Goal: Information Seeking & Learning: Learn about a topic

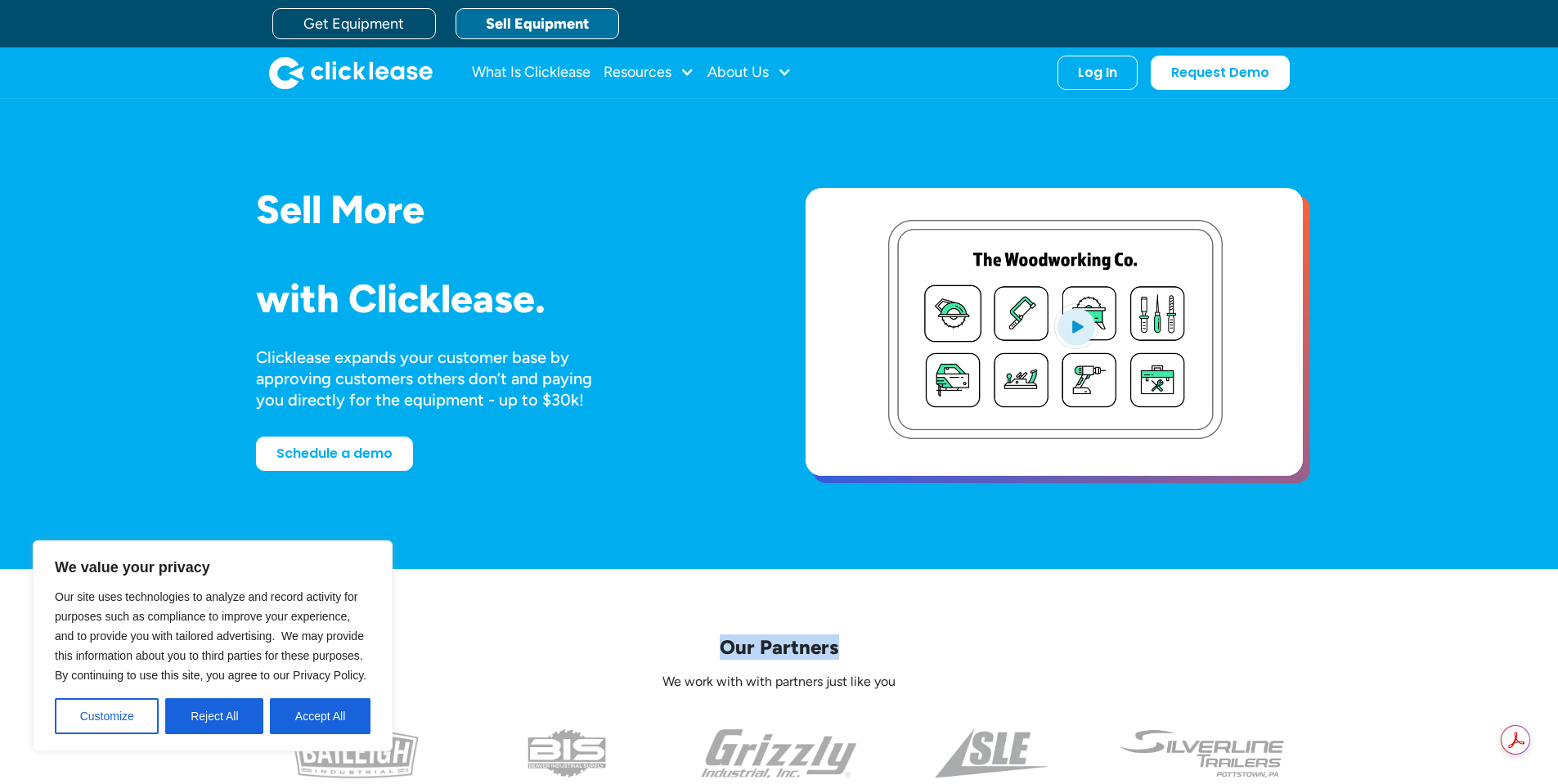
drag, startPoint x: 721, startPoint y: 644, endPoint x: 842, endPoint y: 630, distance: 121.8
click at [842, 630] on div "Our Partners We work with with partners just like you" at bounding box center [779, 706] width 1047 height 275
click at [956, 631] on div "Our Partners We work with with partners just like you" at bounding box center [779, 706] width 1047 height 275
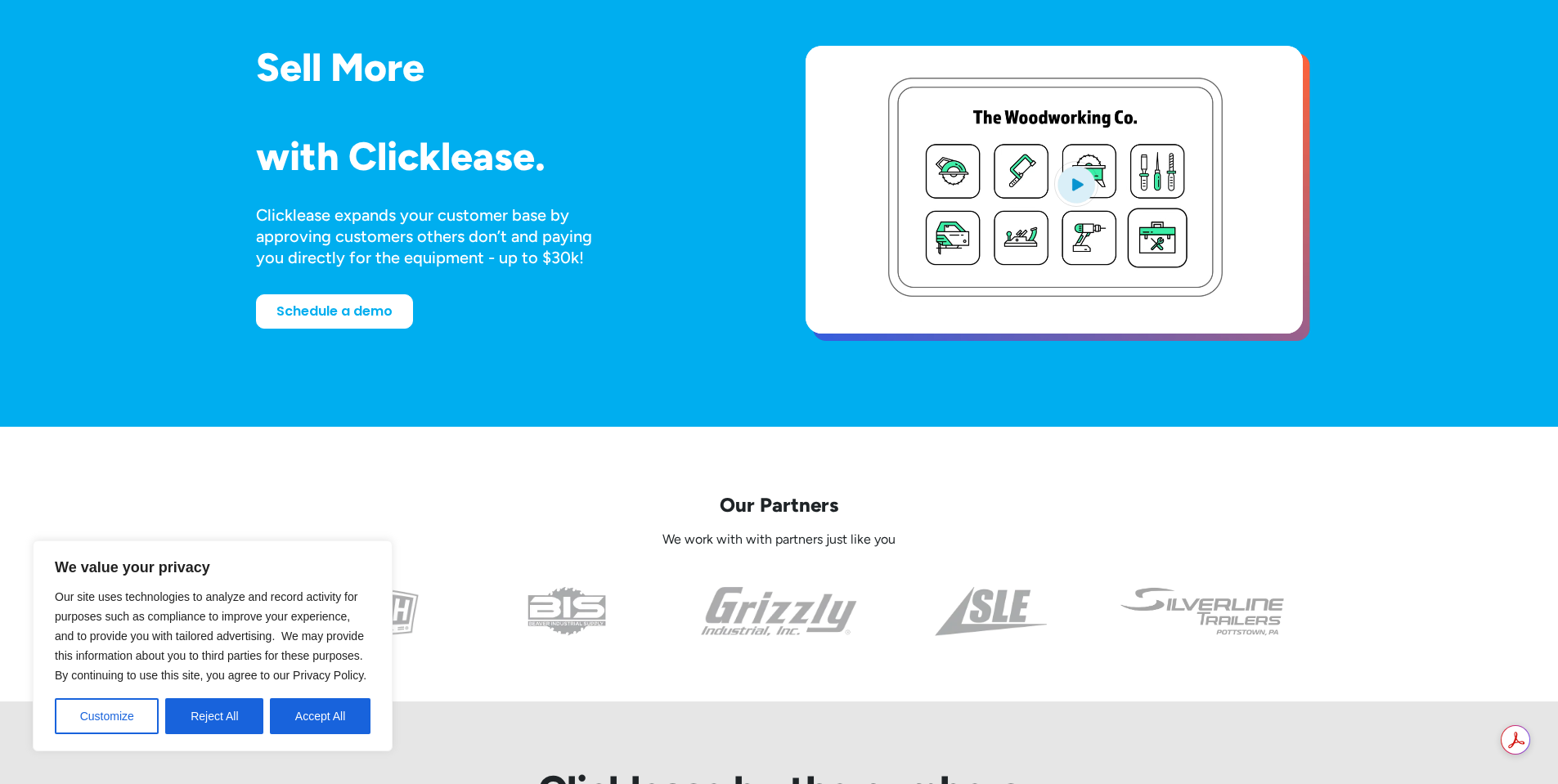
scroll to position [164, 0]
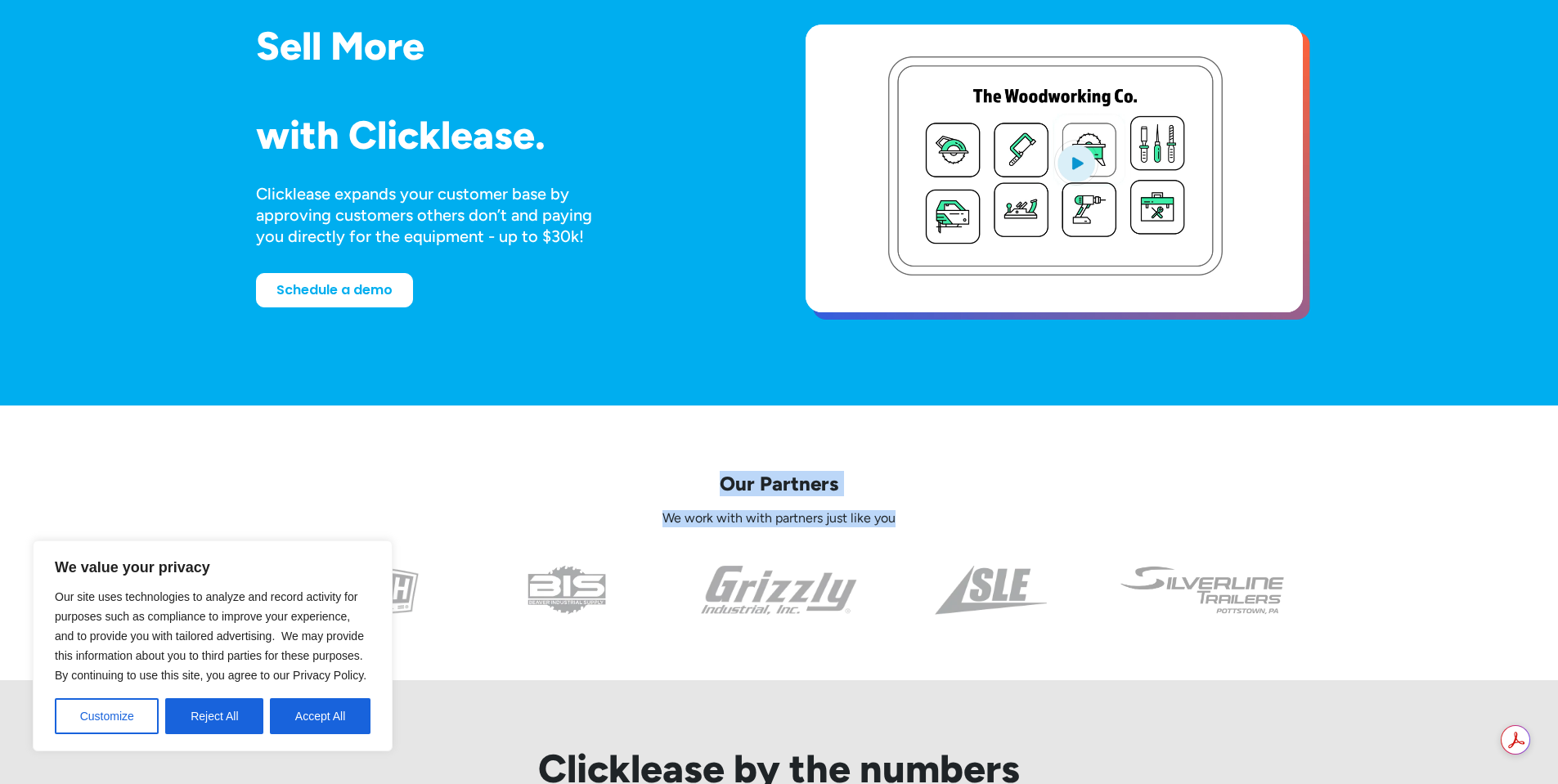
drag, startPoint x: 727, startPoint y: 483, endPoint x: 946, endPoint y: 512, distance: 220.9
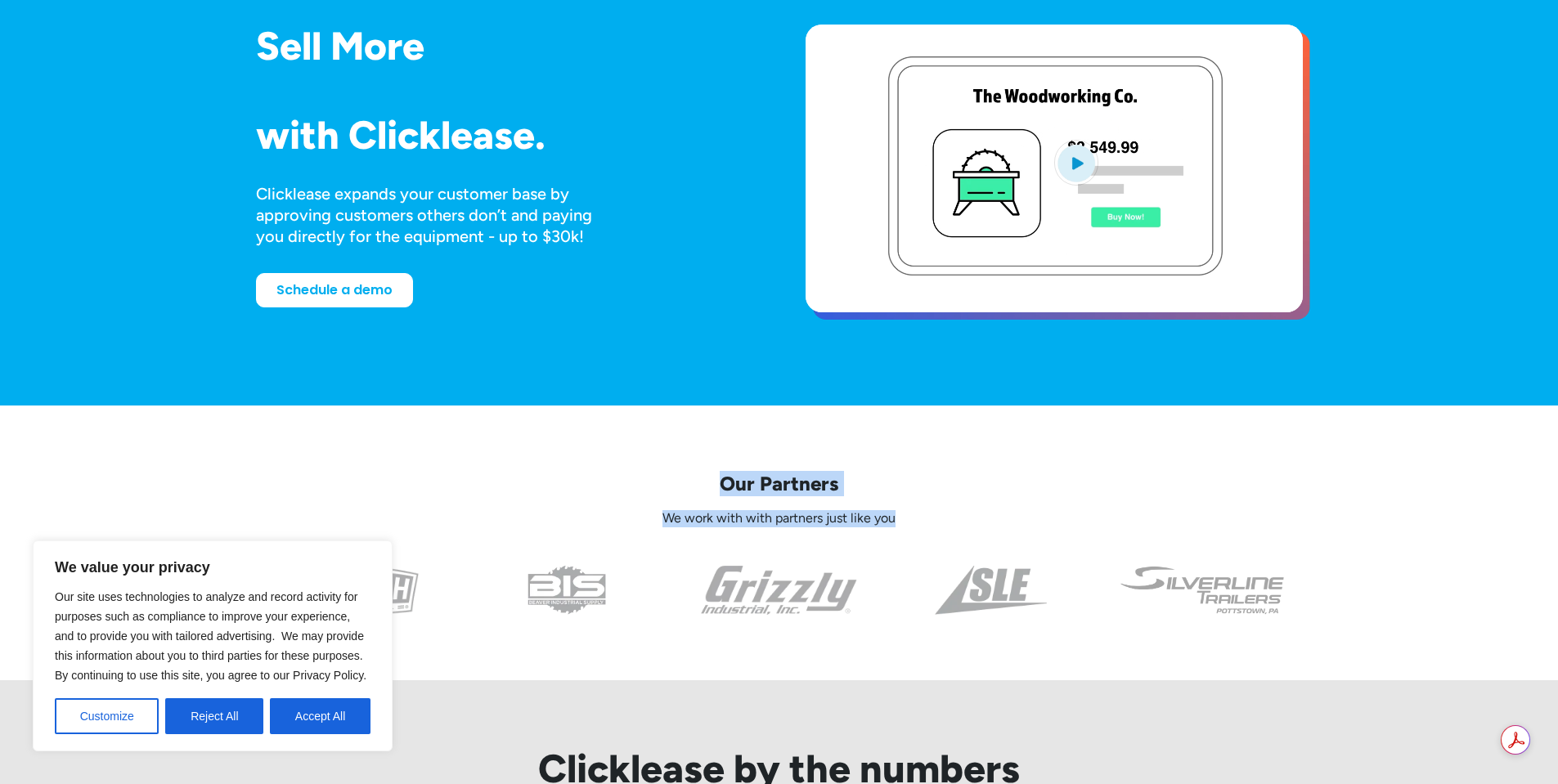
click at [946, 512] on div "Our Partners We work with with partners just like you" at bounding box center [779, 498] width 1047 height 56
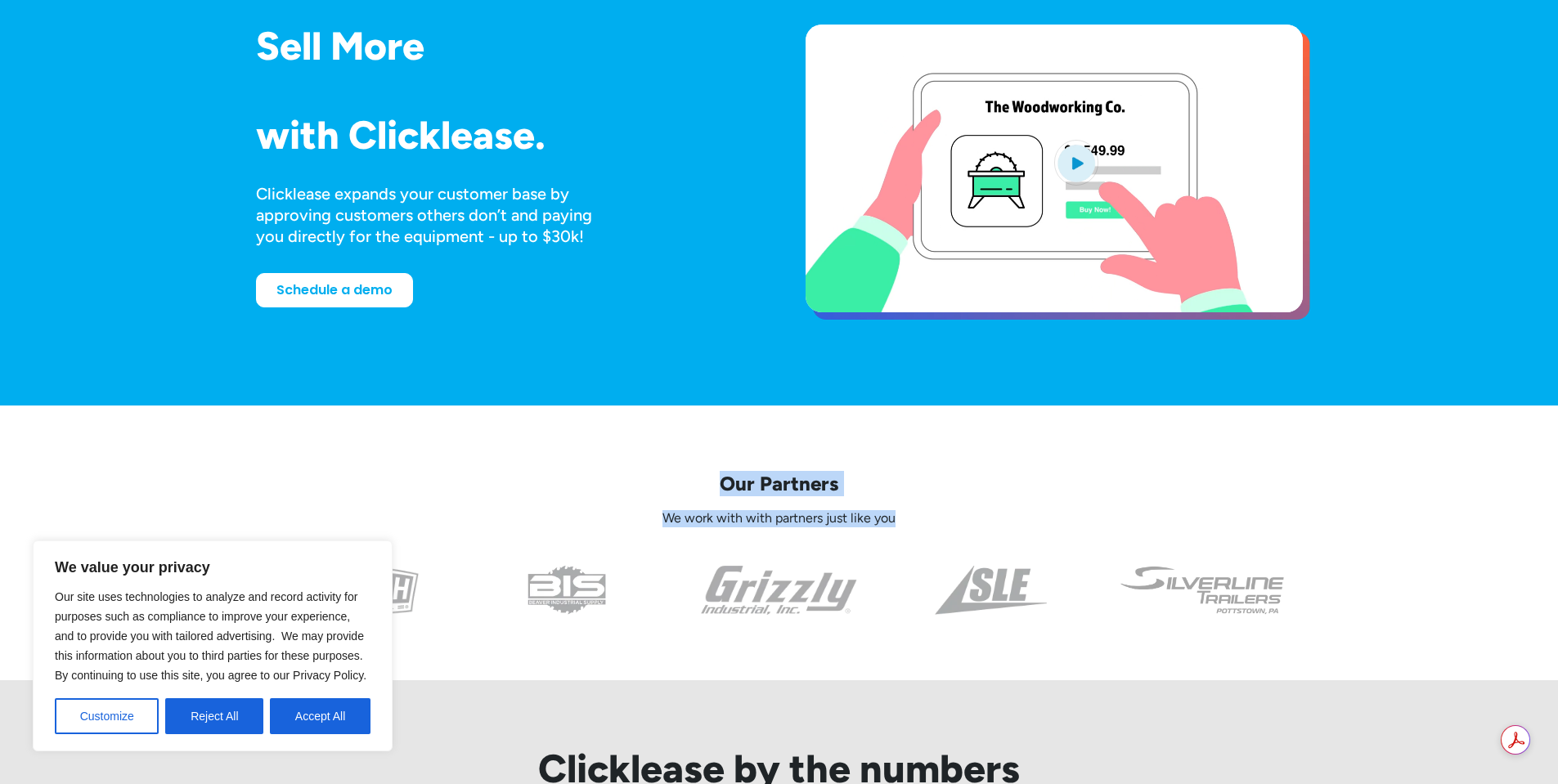
click at [700, 502] on div "Our Partners We work with with partners just like you" at bounding box center [779, 498] width 1047 height 56
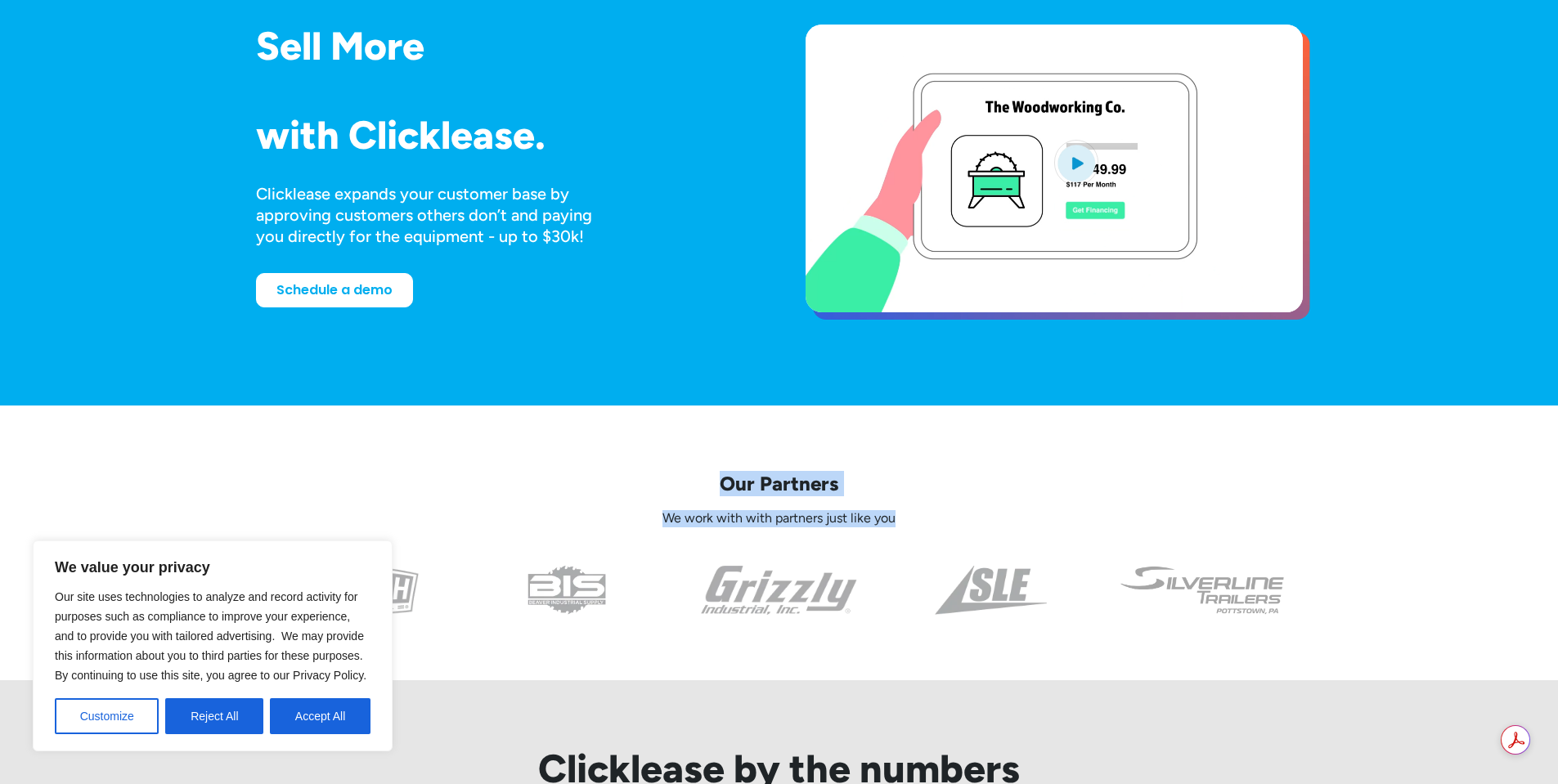
click at [716, 489] on p "Our Partners" at bounding box center [779, 483] width 1047 height 25
click at [726, 480] on p "Our Partners" at bounding box center [779, 483] width 1047 height 25
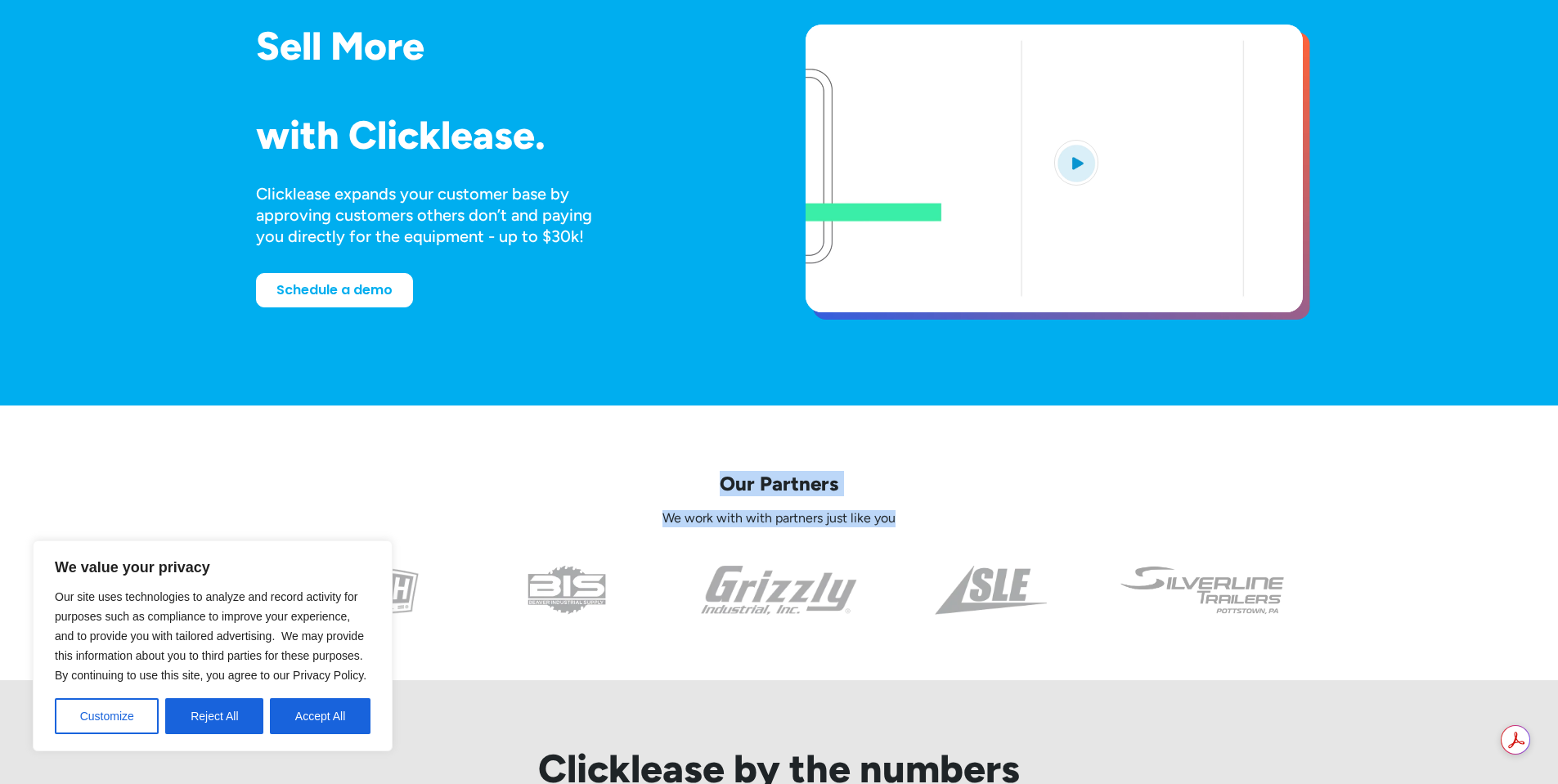
drag, startPoint x: 902, startPoint y: 513, endPoint x: 676, endPoint y: 472, distance: 229.7
click at [676, 472] on div "Our Partners We work with with partners just like you" at bounding box center [779, 498] width 1047 height 56
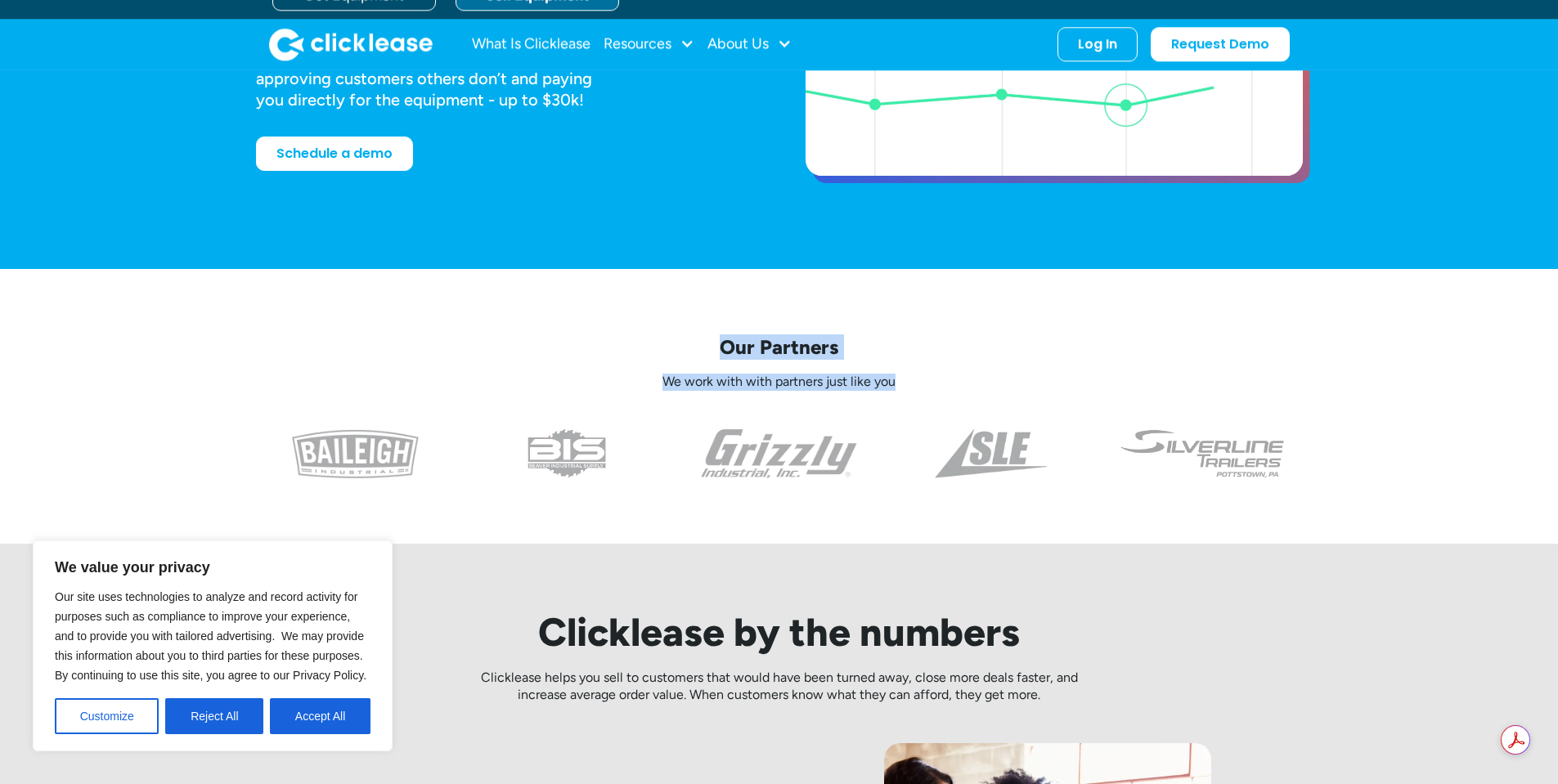
scroll to position [327, 0]
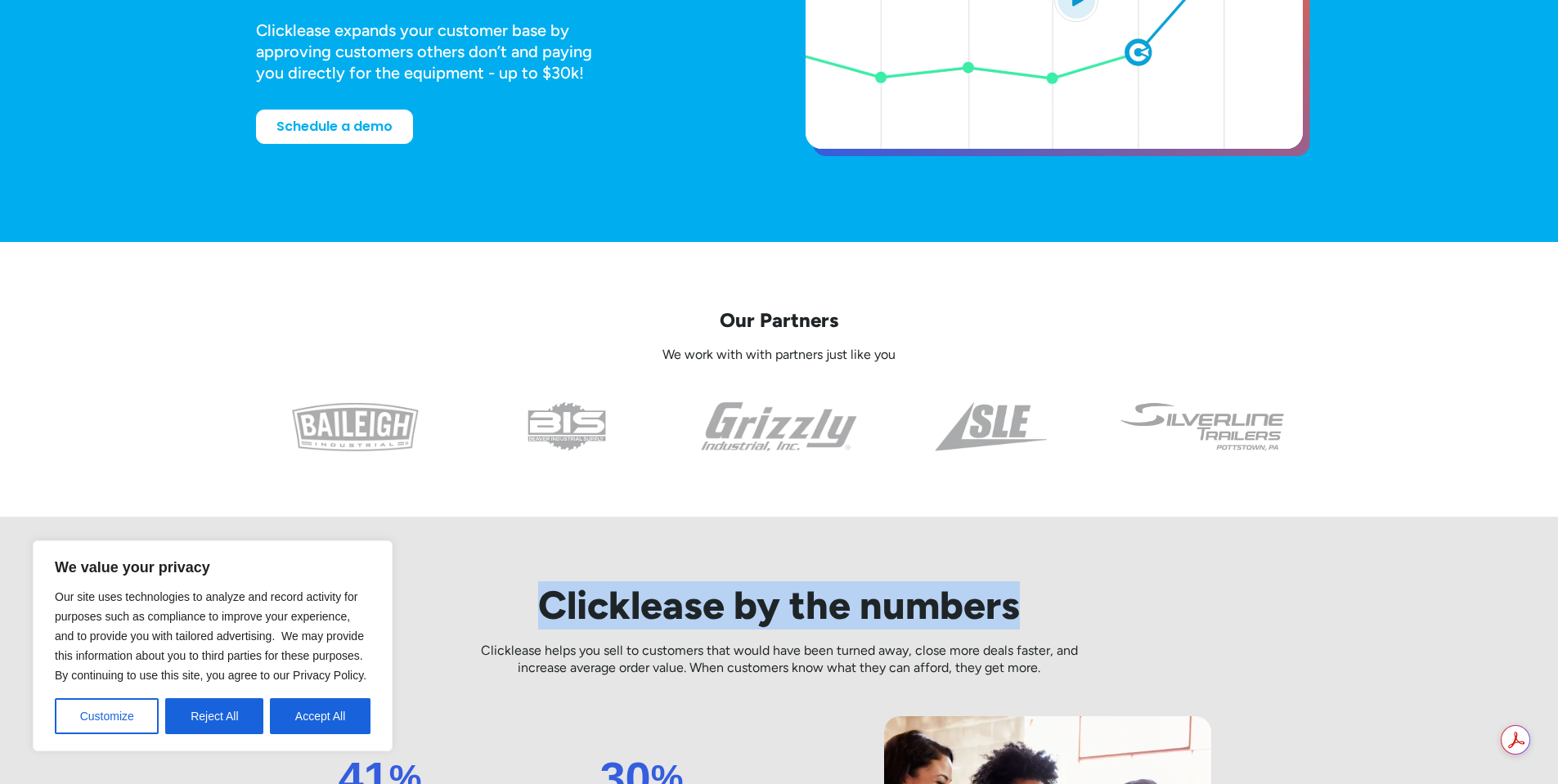
drag, startPoint x: 538, startPoint y: 601, endPoint x: 1142, endPoint y: 585, distance: 604.2
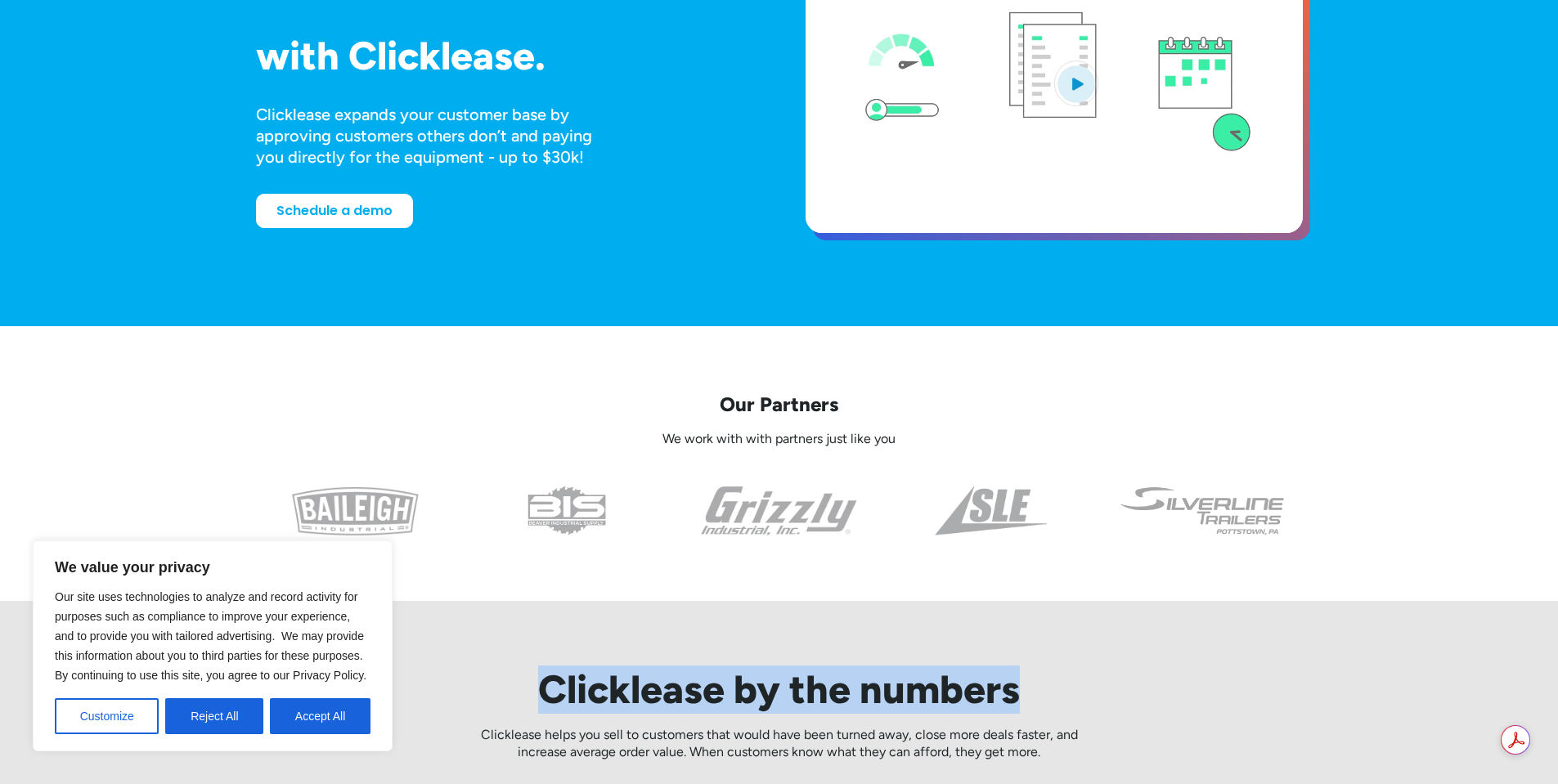
scroll to position [245, 0]
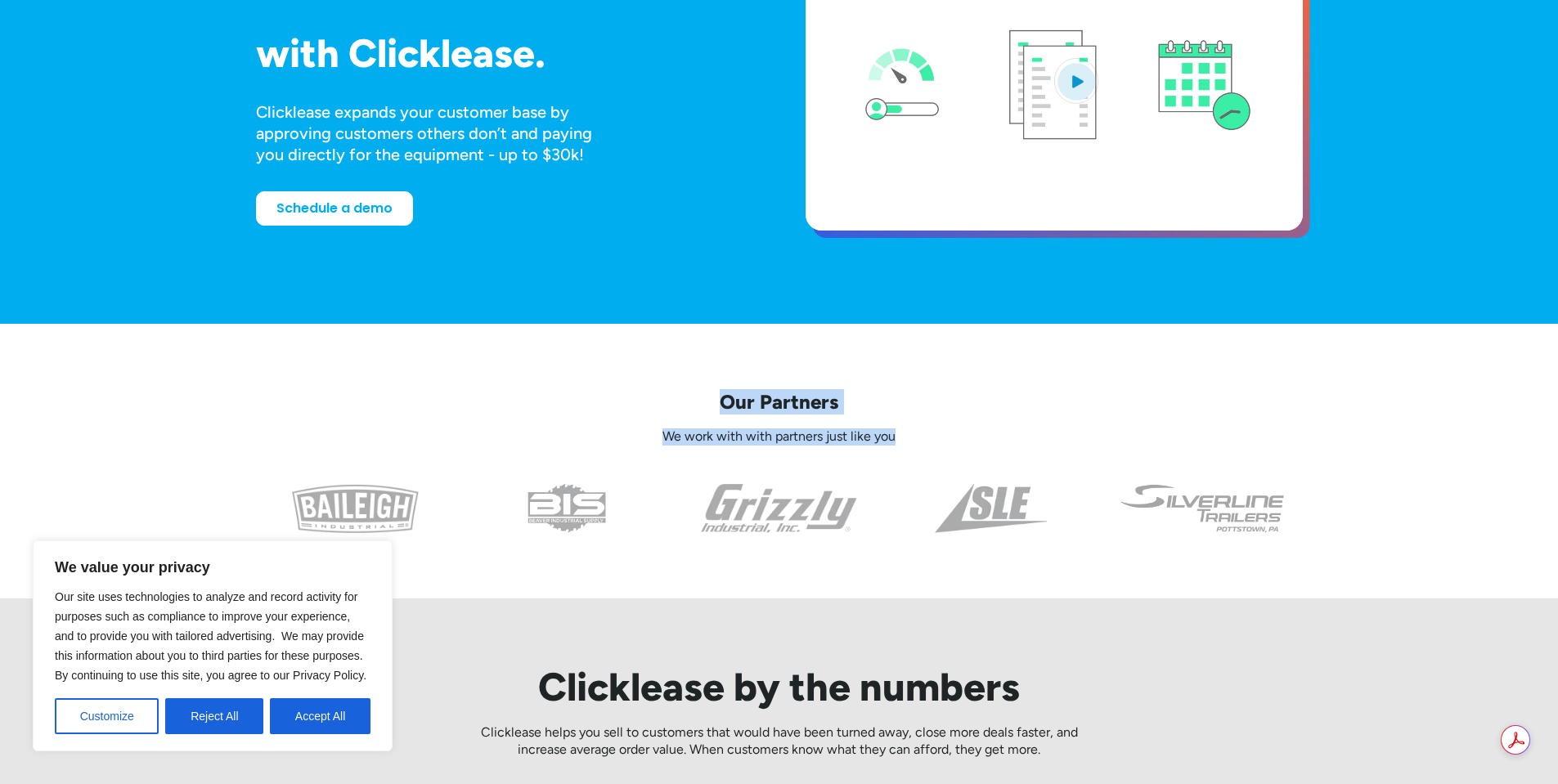
drag, startPoint x: 722, startPoint y: 401, endPoint x: 960, endPoint y: 443, distance: 241.7
click at [960, 443] on div "Our Partners We work with with partners just like you" at bounding box center [779, 417] width 1047 height 56
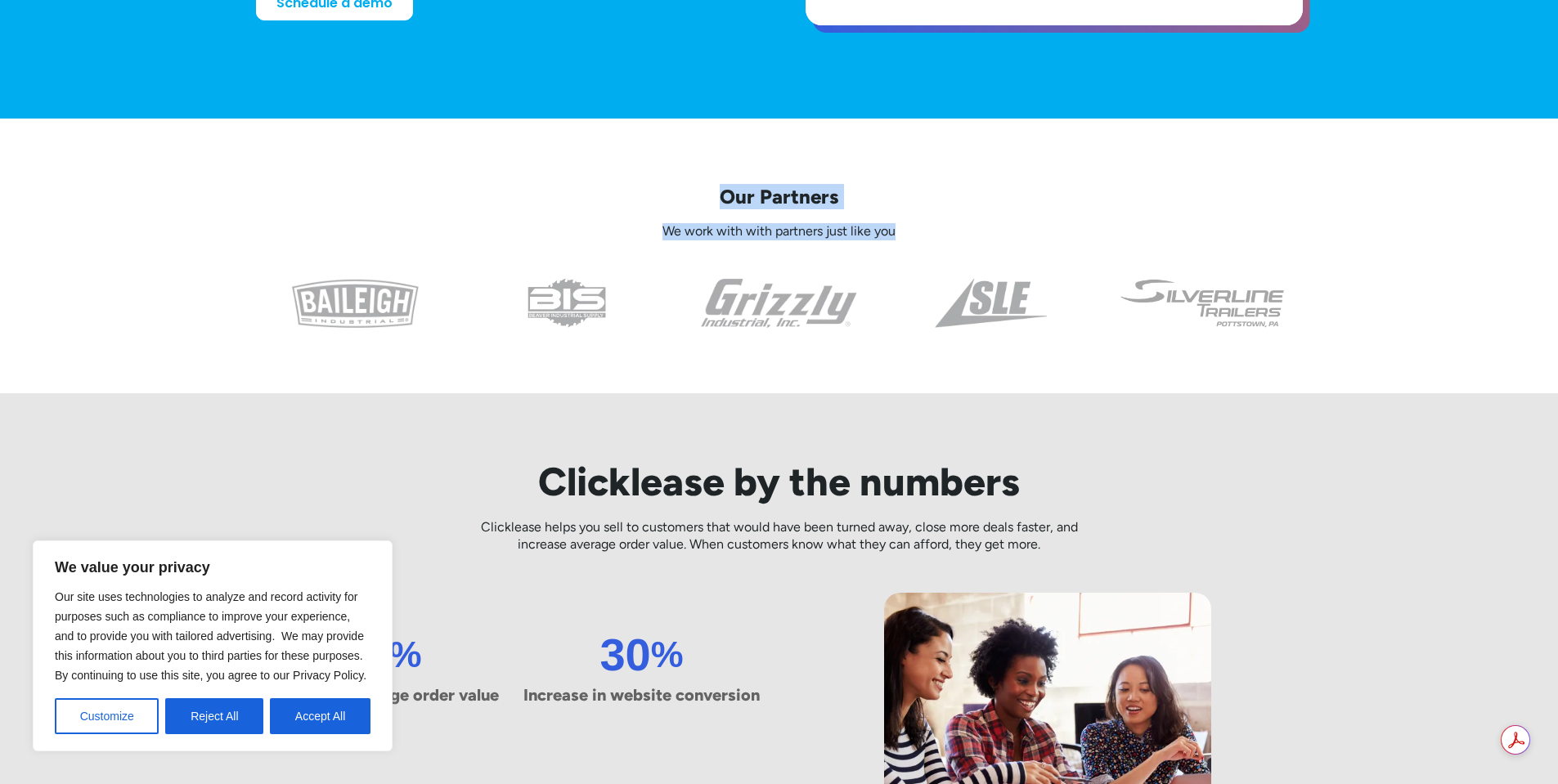
scroll to position [491, 0]
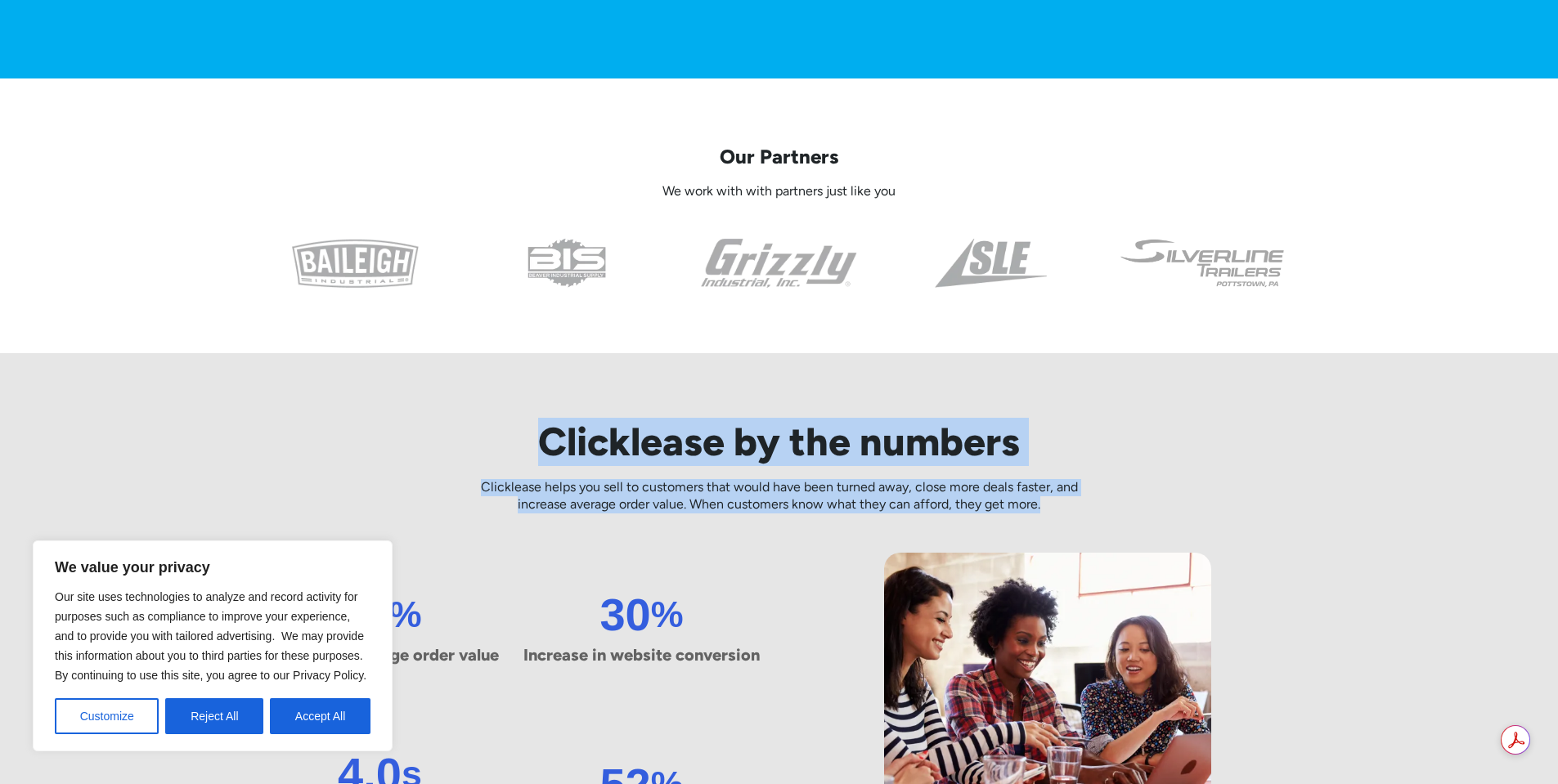
drag, startPoint x: 552, startPoint y: 432, endPoint x: 1168, endPoint y: 515, distance: 621.6
click at [1170, 517] on div "Clicklease by the numbers Clicklease helps you sell to customers that would hav…" at bounding box center [779, 648] width 1047 height 591
click at [1120, 499] on div "Clicklease by the numbers Clicklease helps you sell to customers that would hav…" at bounding box center [779, 648] width 1047 height 591
click at [130, 712] on button "Customize" at bounding box center [107, 716] width 104 height 36
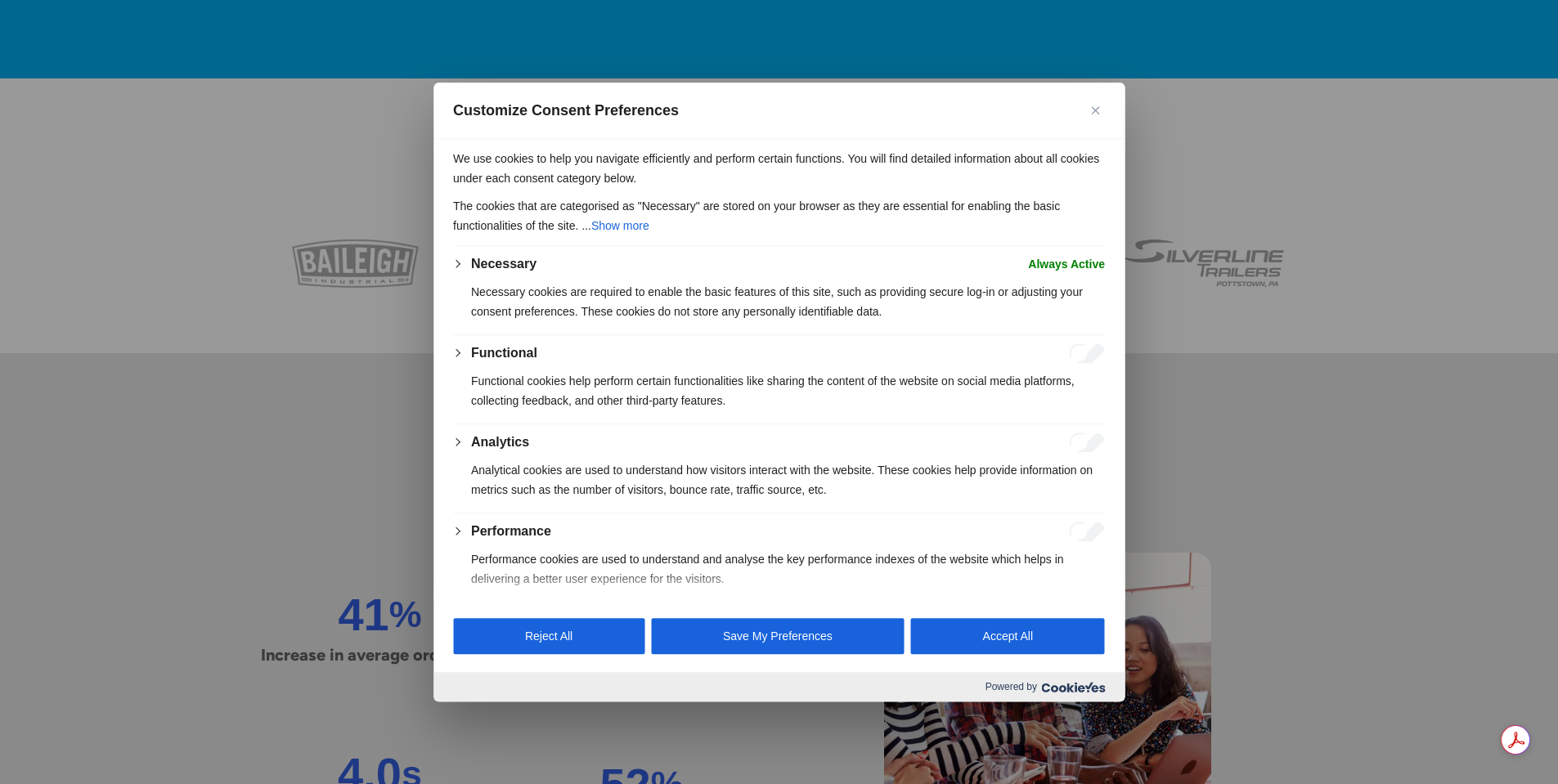
click at [1087, 112] on button "Close" at bounding box center [1095, 111] width 19 height 19
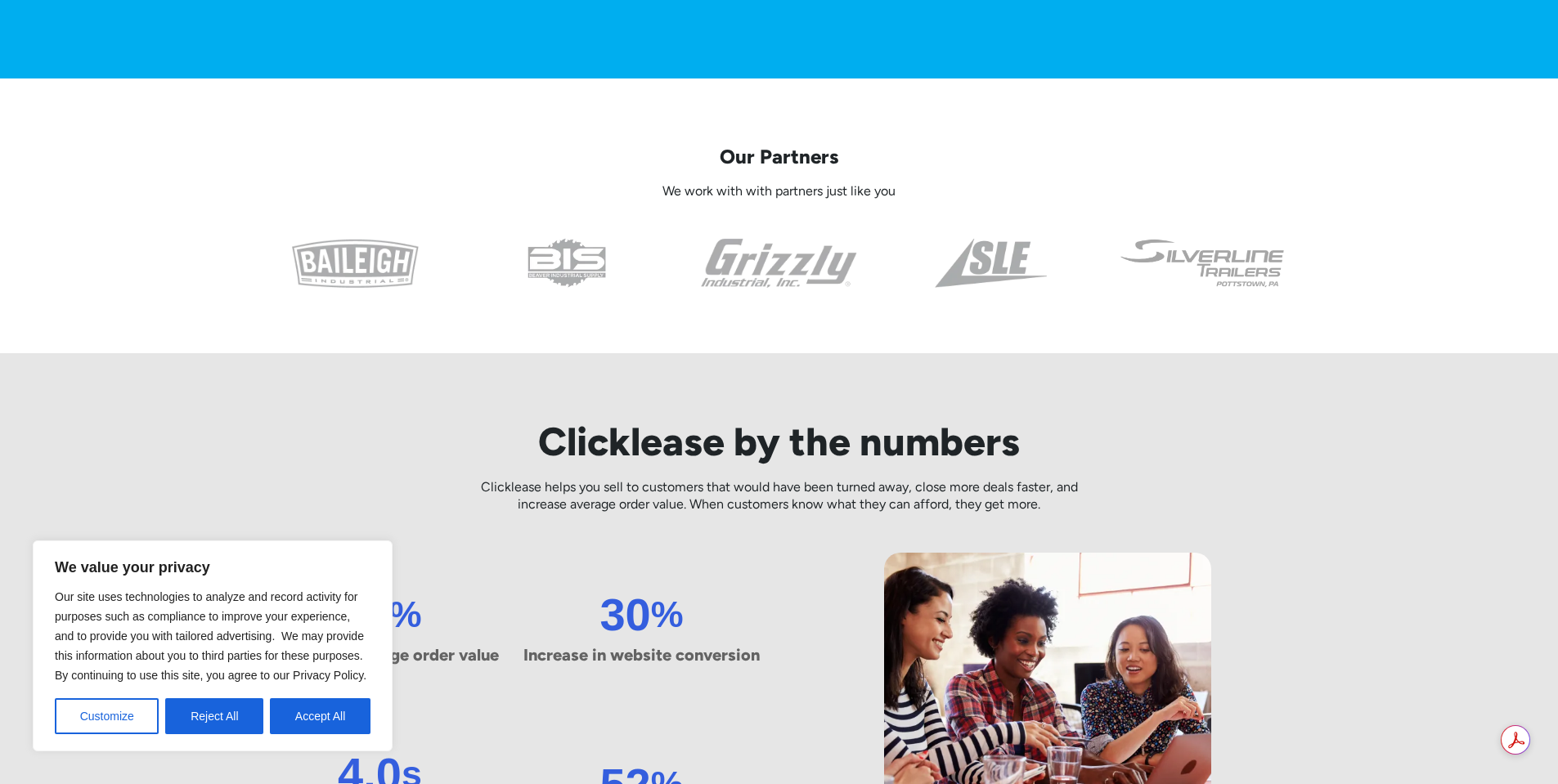
drag, startPoint x: 226, startPoint y: 194, endPoint x: 226, endPoint y: 187, distance: 7.0
click at [225, 193] on div "Our Partners We work with with partners just like you" at bounding box center [779, 216] width 1558 height 275
click at [295, 716] on button "Accept All" at bounding box center [319, 716] width 101 height 36
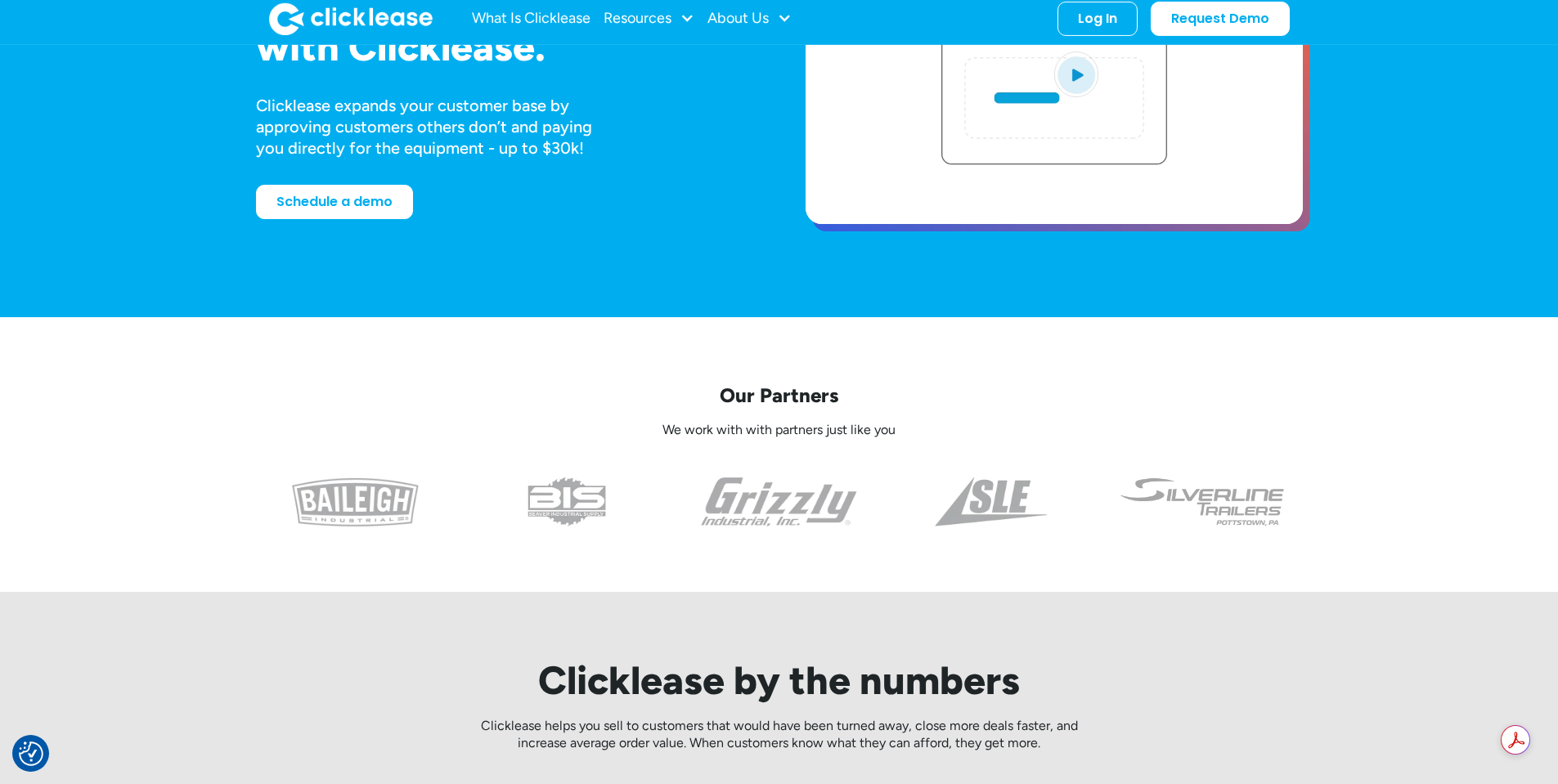
scroll to position [0, 0]
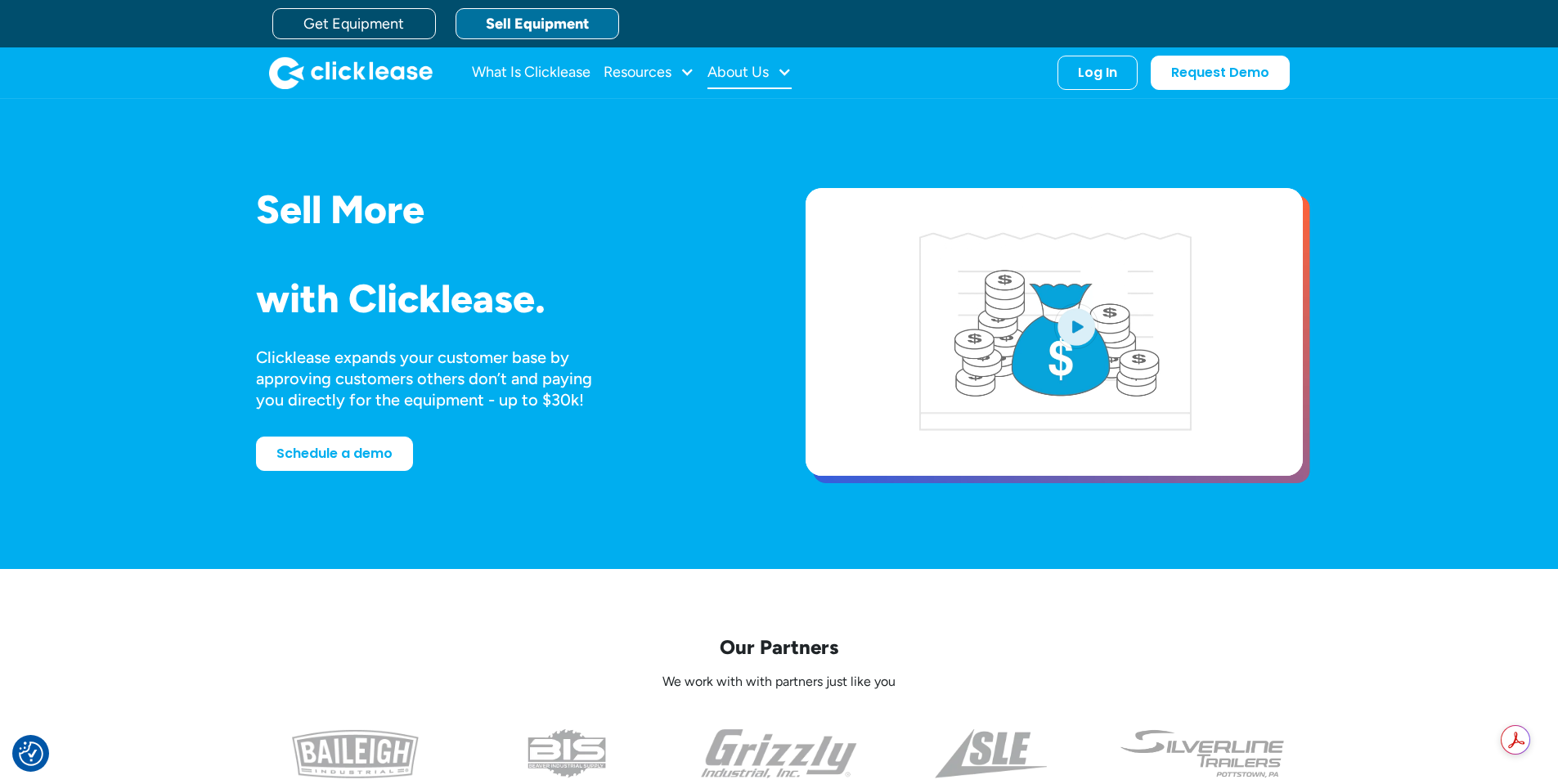
click at [785, 71] on div at bounding box center [783, 71] width 14 height 14
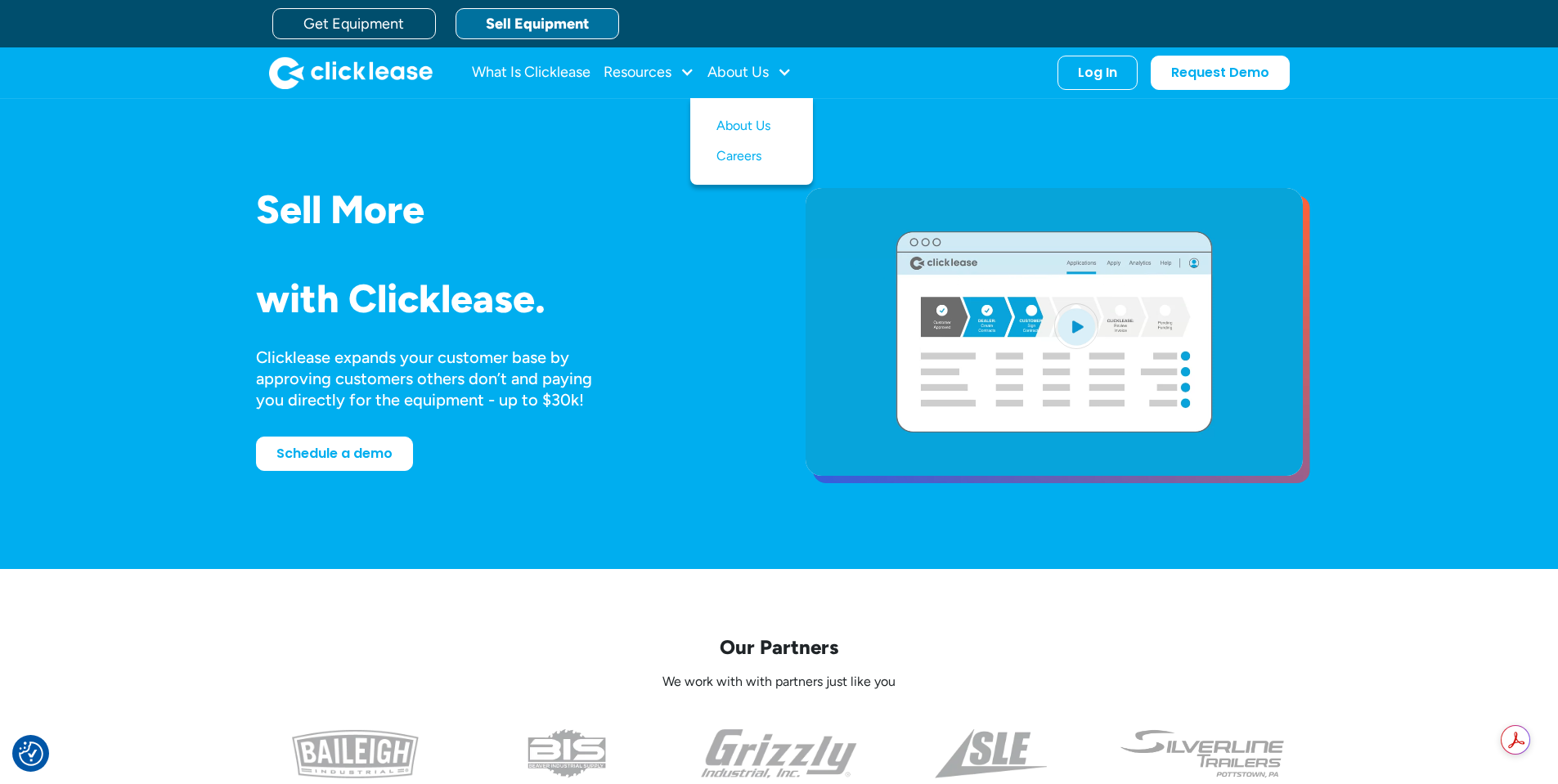
click at [166, 616] on div "Our Partners We work with with partners just like you" at bounding box center [779, 706] width 1558 height 275
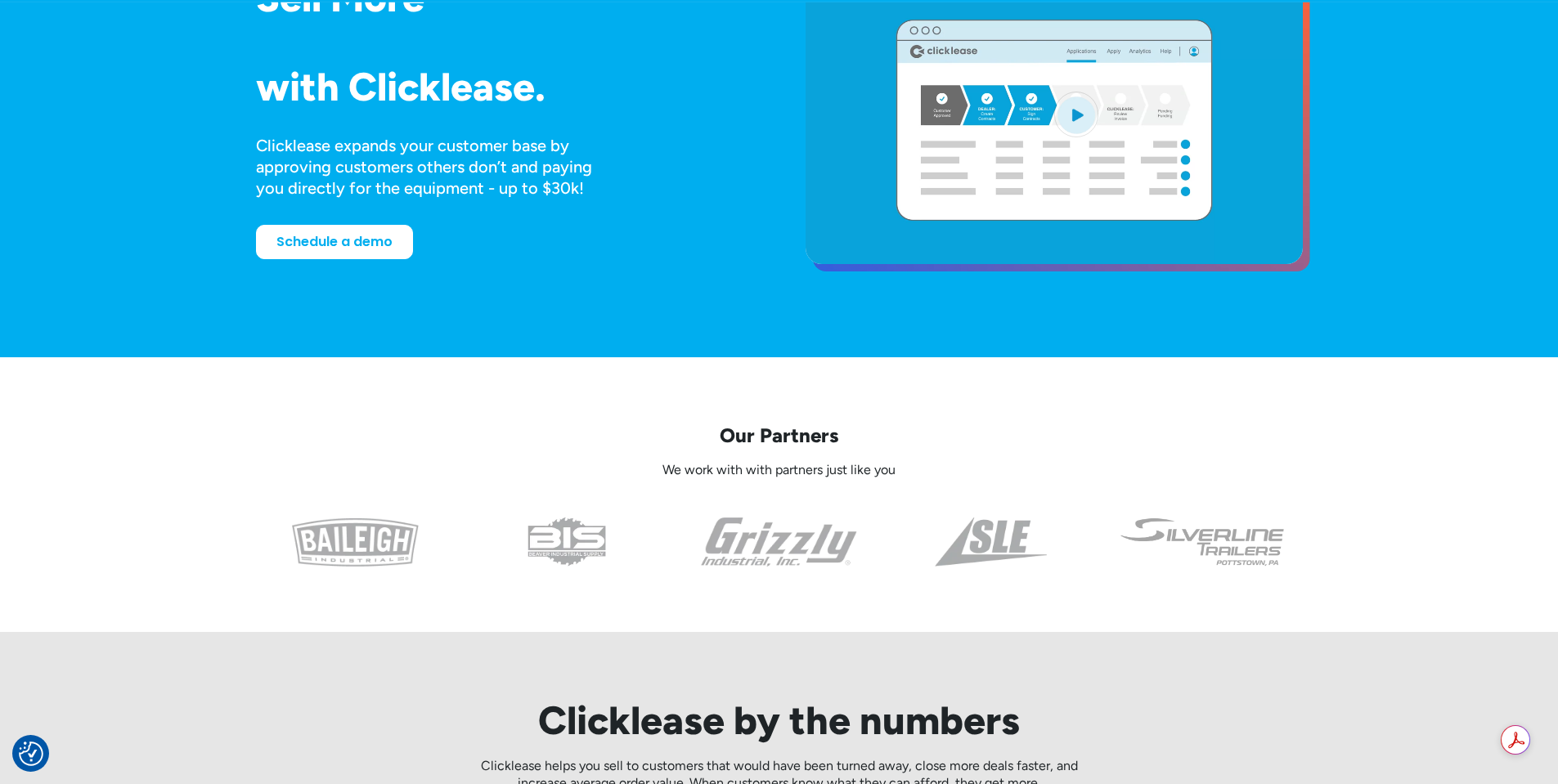
scroll to position [245, 0]
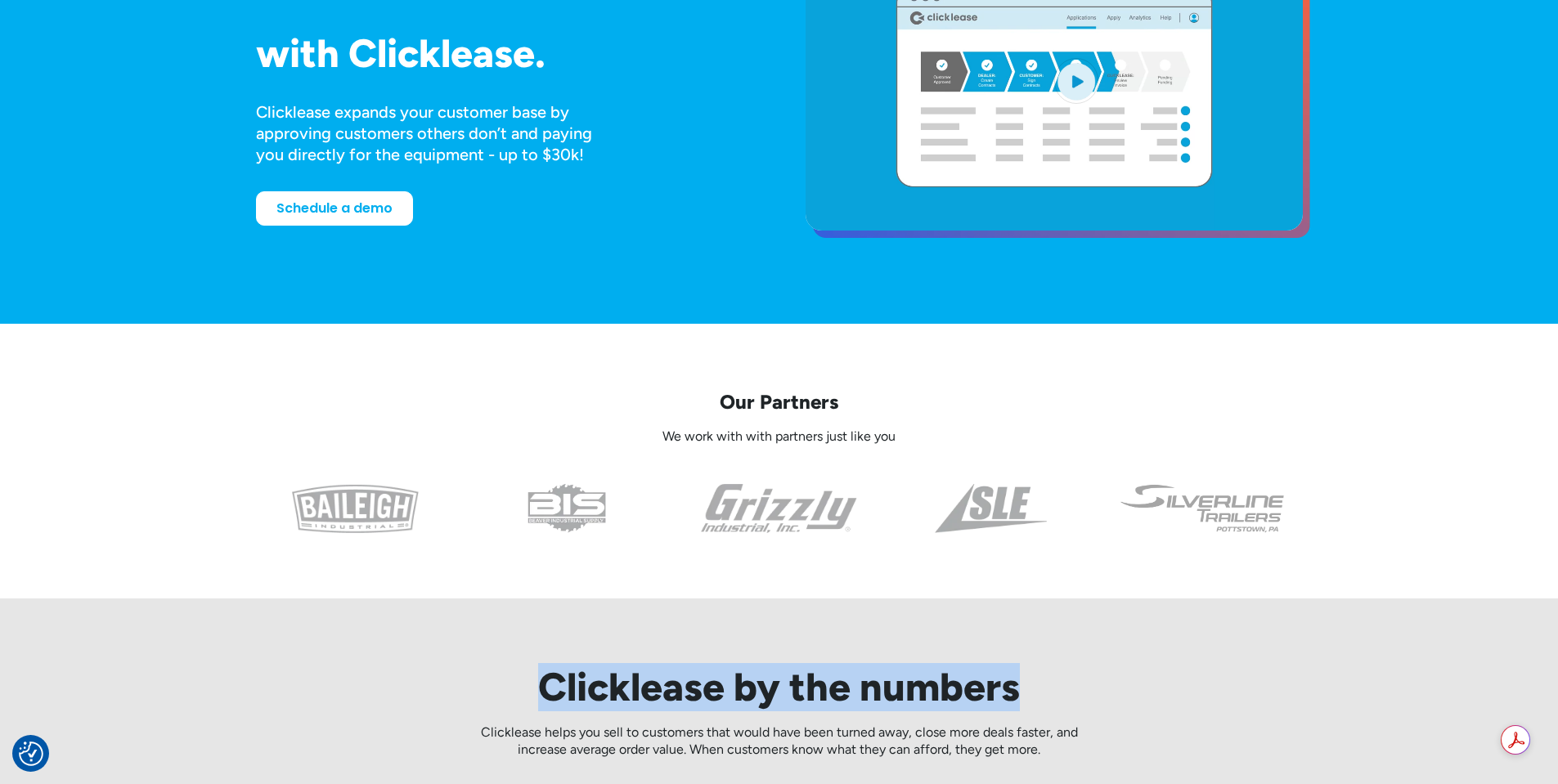
drag, startPoint x: 542, startPoint y: 682, endPoint x: 1108, endPoint y: 663, distance: 566.3
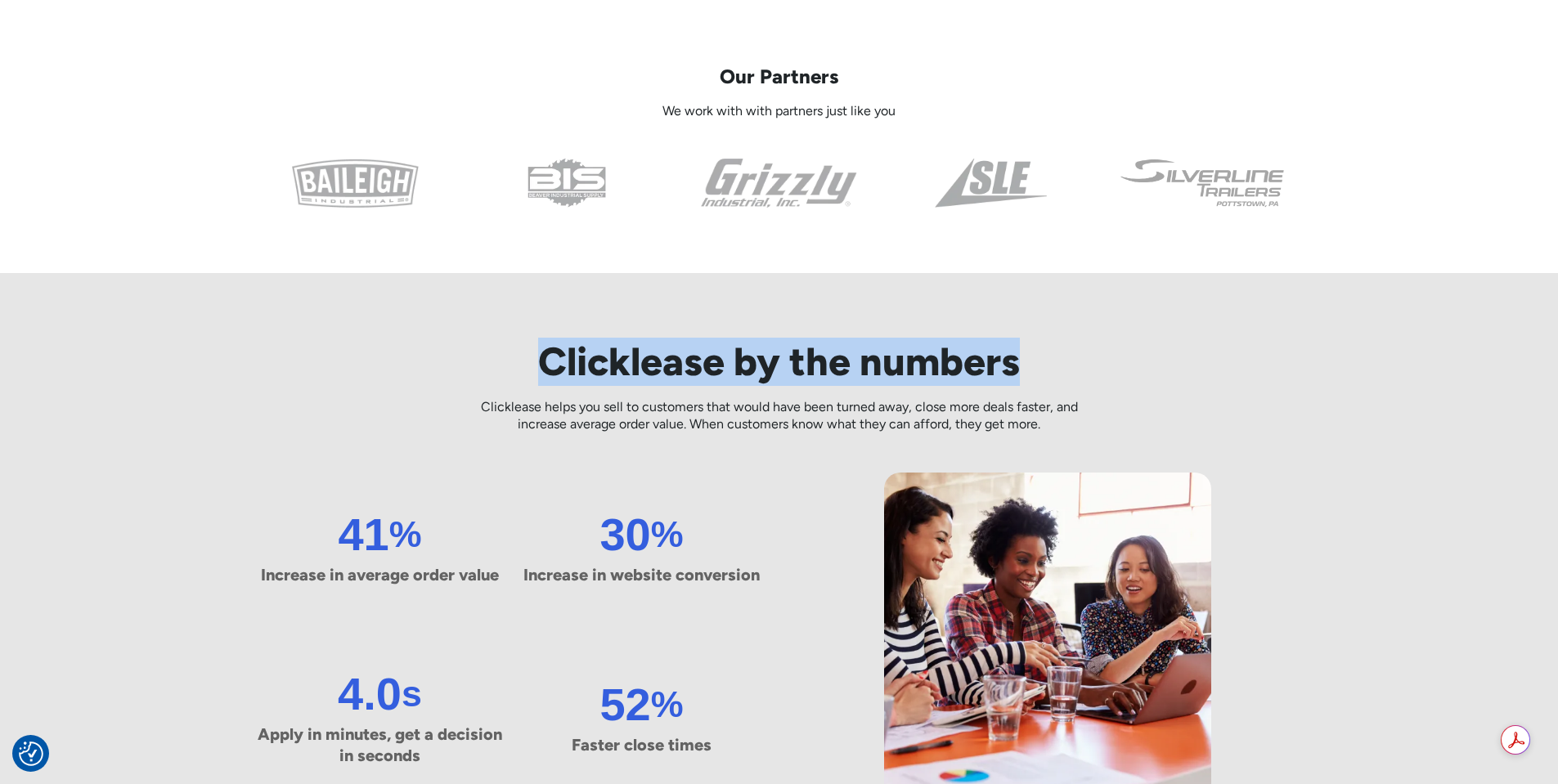
scroll to position [572, 0]
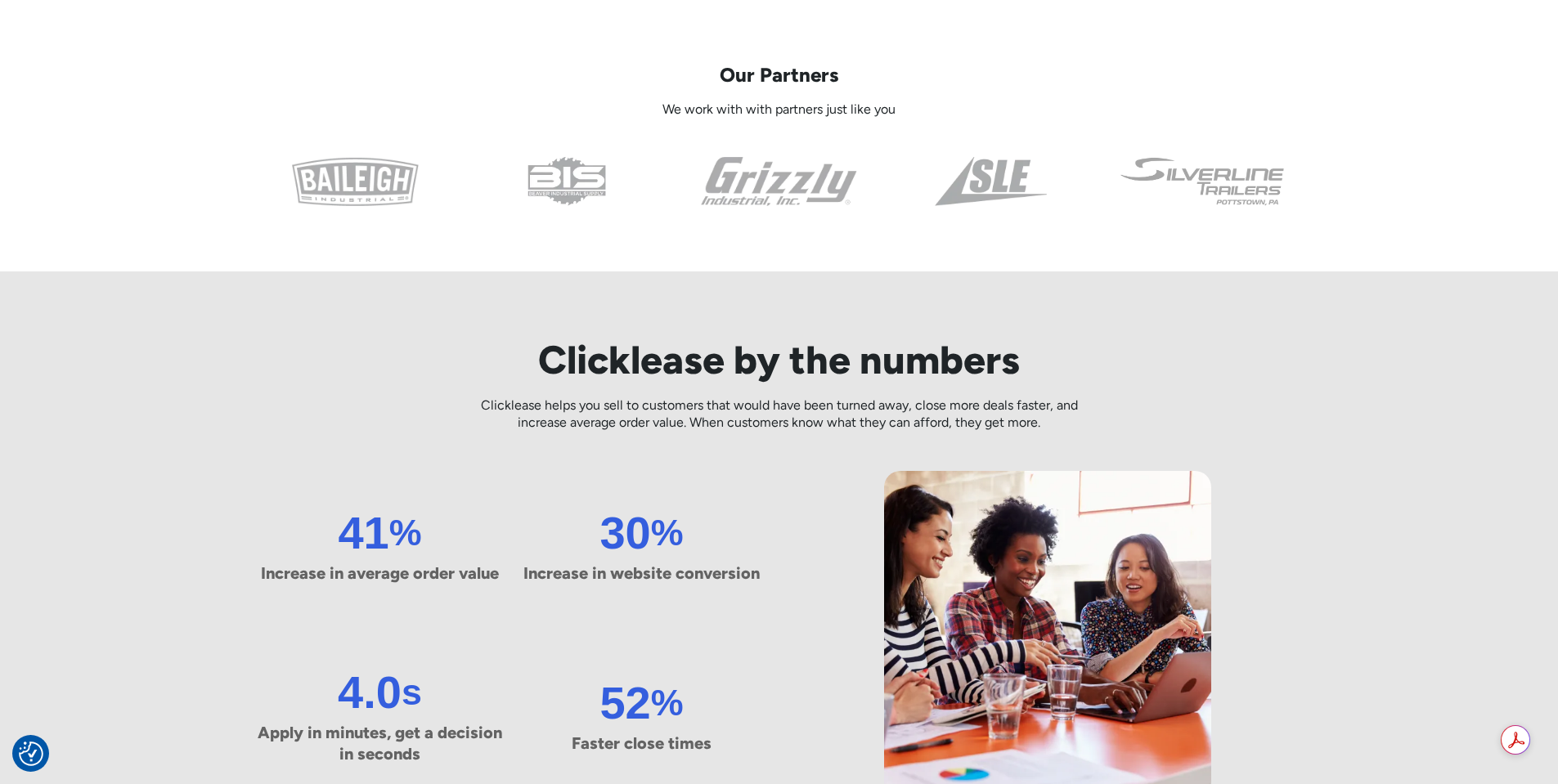
click at [1144, 395] on div "Clicklease by the numbers Clicklease helps you sell to customers that would hav…" at bounding box center [779, 567] width 1047 height 591
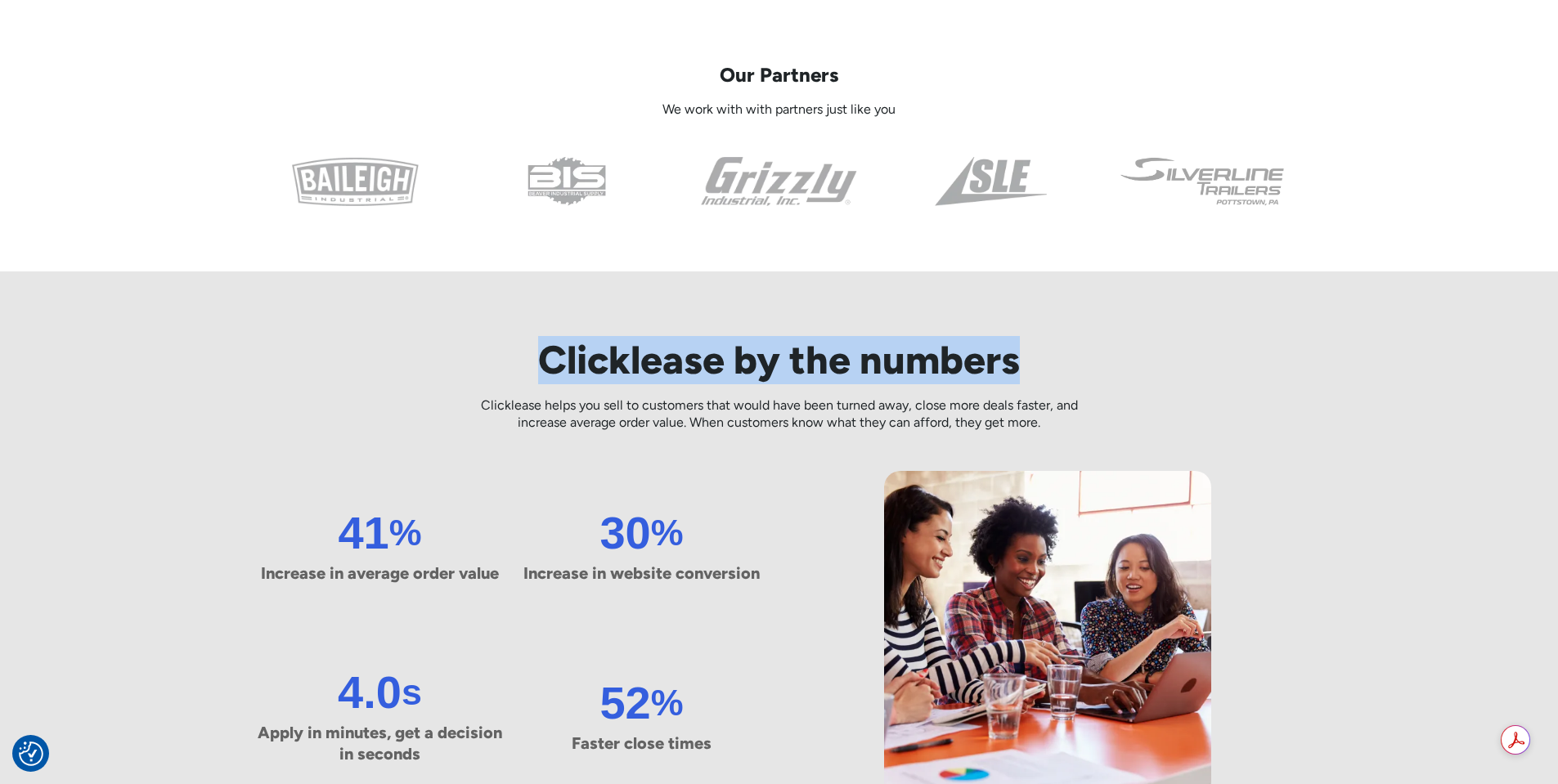
drag, startPoint x: 1032, startPoint y: 363, endPoint x: 512, endPoint y: 356, distance: 520.0
click at [512, 356] on h2 "Clicklease by the numbers" at bounding box center [779, 360] width 628 height 47
